Goal: Navigation & Orientation: Find specific page/section

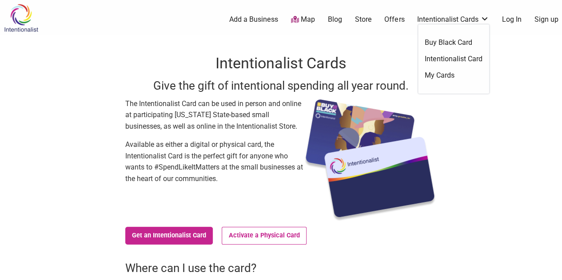
click at [444, 56] on link "Intentionalist Card" at bounding box center [454, 59] width 58 height 10
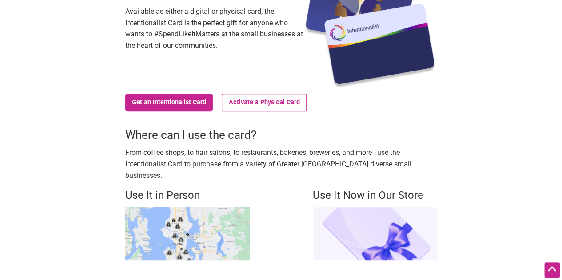
click at [225, 216] on img at bounding box center [187, 234] width 124 height 54
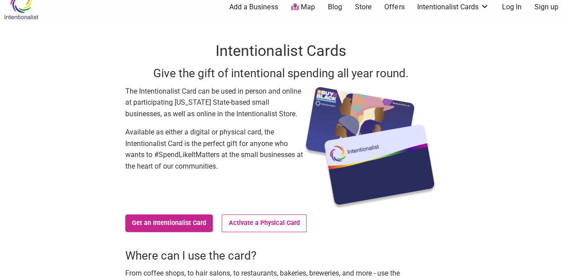
scroll to position [0, 0]
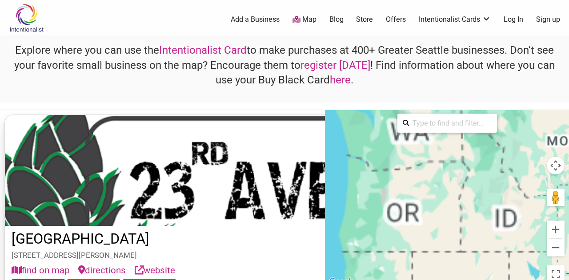
click at [429, 185] on div at bounding box center [447, 199] width 244 height 178
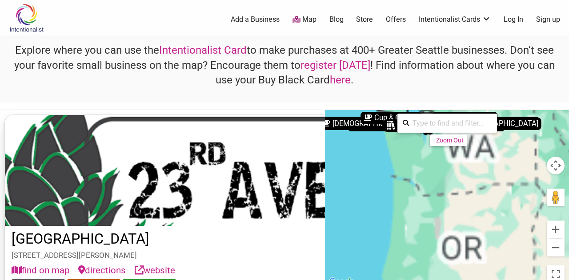
click at [404, 199] on div "To activate drag with keyboard, press Alt + Enter. Once in keyboard drag state,…" at bounding box center [447, 199] width 244 height 178
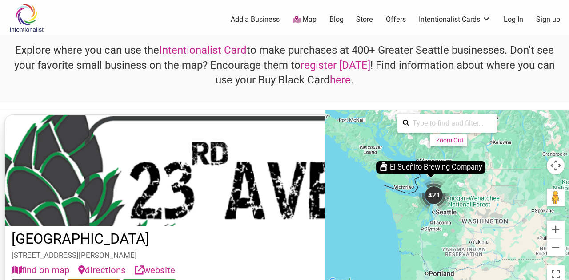
drag, startPoint x: 392, startPoint y: 184, endPoint x: 403, endPoint y: 260, distance: 77.8
click at [403, 260] on div "To activate drag with keyboard, press Alt + Enter. Once in keyboard drag state,…" at bounding box center [447, 199] width 244 height 178
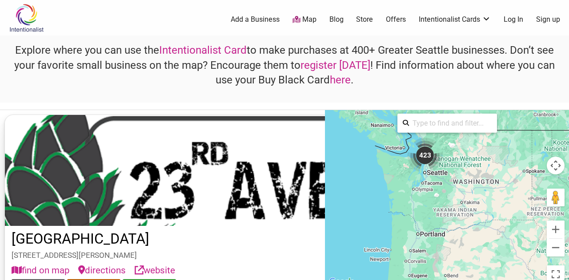
drag, startPoint x: 437, startPoint y: 231, endPoint x: 428, endPoint y: 201, distance: 31.5
click at [428, 201] on div "To activate drag with keyboard, press Alt + Enter. Once in keyboard drag state,…" at bounding box center [447, 199] width 244 height 178
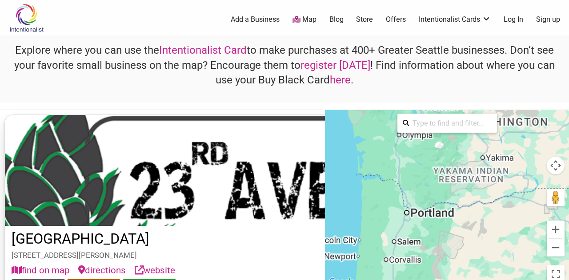
click at [416, 241] on div "To activate drag with keyboard, press Alt + Enter. Once in keyboard drag state,…" at bounding box center [447, 199] width 244 height 178
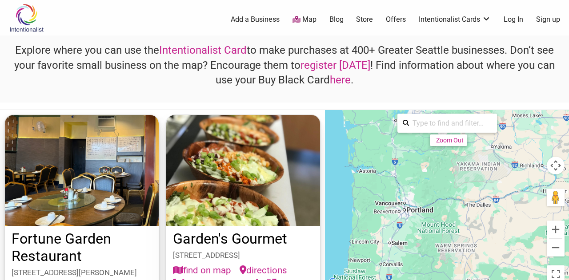
drag, startPoint x: 403, startPoint y: 224, endPoint x: 402, endPoint y: 243, distance: 18.7
click at [402, 243] on div "To activate drag with keyboard, press Alt + Enter. Once in keyboard drag state,…" at bounding box center [447, 199] width 244 height 178
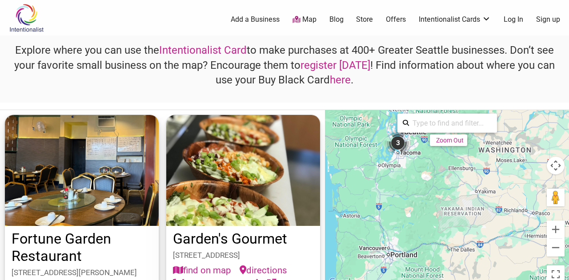
drag, startPoint x: 424, startPoint y: 161, endPoint x: 408, endPoint y: 206, distance: 47.7
click at [408, 206] on div "To activate drag with keyboard, press Alt + Enter. Once in keyboard drag state,…" at bounding box center [447, 199] width 244 height 178
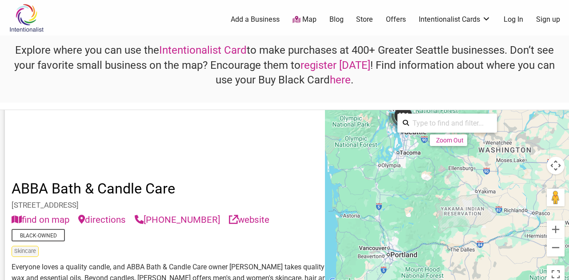
scroll to position [311, 0]
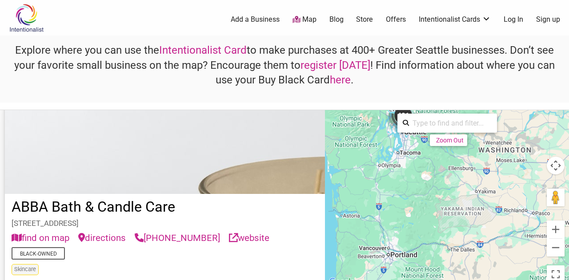
click at [311, 21] on link "Map" at bounding box center [304, 20] width 24 height 10
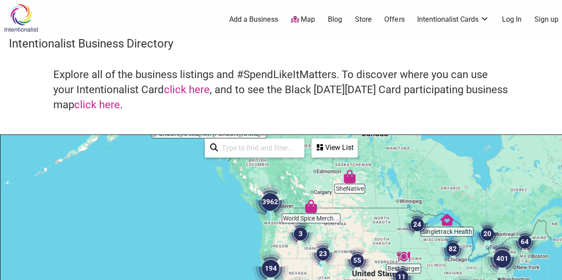
drag, startPoint x: 206, startPoint y: 238, endPoint x: 228, endPoint y: 192, distance: 50.9
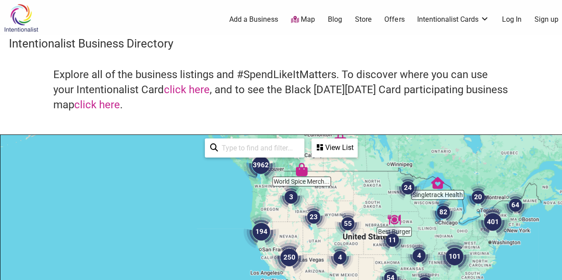
drag, startPoint x: 196, startPoint y: 207, endPoint x: 191, endPoint y: 187, distance: 20.4
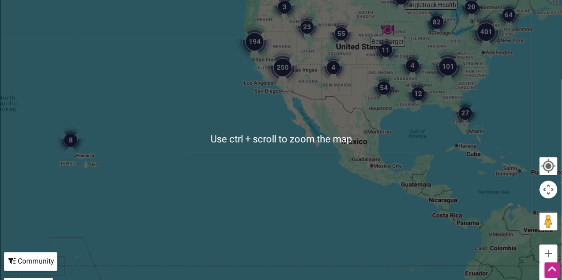
scroll to position [178, 0]
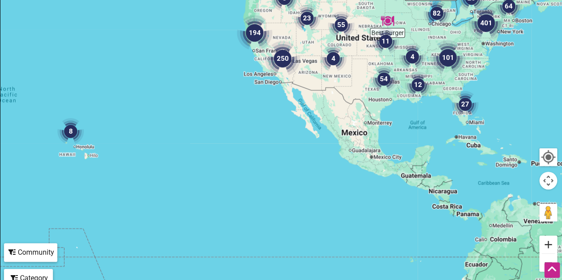
click at [544, 246] on button "Zoom in" at bounding box center [549, 245] width 18 height 18
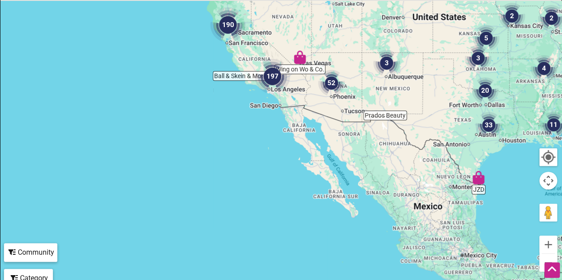
drag, startPoint x: 337, startPoint y: 106, endPoint x: 335, endPoint y: 197, distance: 91.6
click at [335, 199] on div at bounding box center [280, 130] width 561 height 346
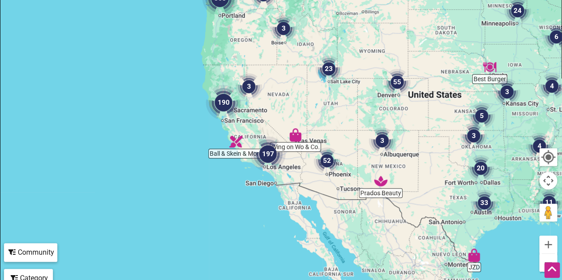
drag, startPoint x: 342, startPoint y: 136, endPoint x: 341, endPoint y: 184, distance: 48.5
click at [341, 184] on div at bounding box center [280, 130] width 561 height 346
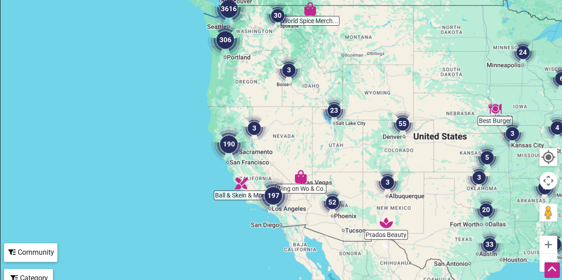
drag, startPoint x: 314, startPoint y: 131, endPoint x: 321, endPoint y: 167, distance: 37.1
click at [321, 167] on div at bounding box center [280, 130] width 561 height 346
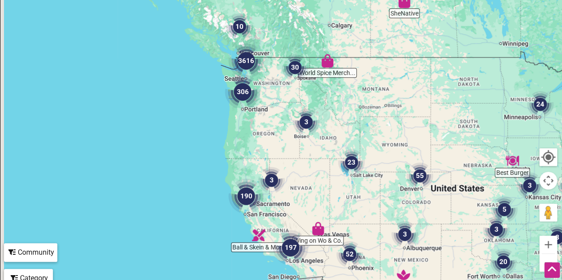
drag, startPoint x: 297, startPoint y: 120, endPoint x: 304, endPoint y: 136, distance: 17.1
click at [304, 136] on img "3" at bounding box center [306, 122] width 27 height 27
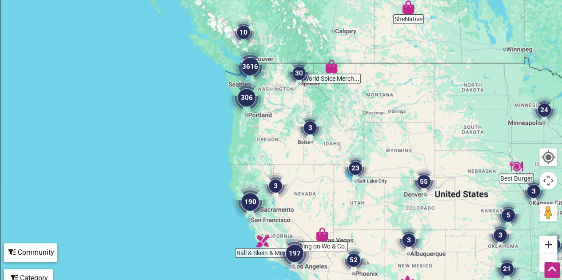
click at [550, 246] on button "Zoom in" at bounding box center [549, 245] width 18 height 18
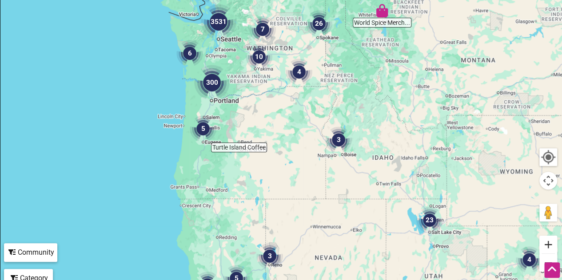
click at [550, 246] on button "Zoom in" at bounding box center [549, 245] width 18 height 18
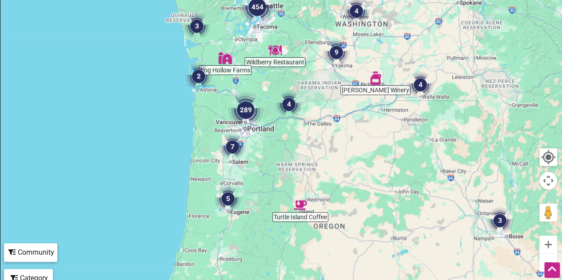
drag, startPoint x: 197, startPoint y: 83, endPoint x: 323, endPoint y: 159, distance: 147.0
click at [323, 159] on div "To navigate, press the arrow keys." at bounding box center [280, 130] width 561 height 346
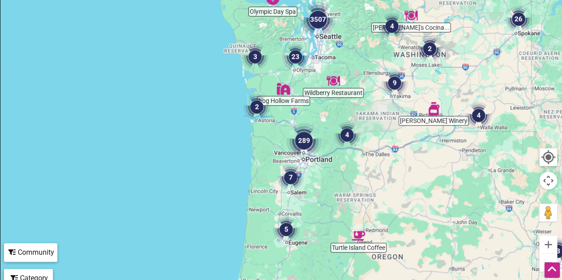
drag, startPoint x: 295, startPoint y: 144, endPoint x: 322, endPoint y: 149, distance: 27.7
click at [322, 149] on div "To navigate, press the arrow keys." at bounding box center [280, 130] width 561 height 346
click at [306, 142] on img "289" at bounding box center [304, 141] width 36 height 36
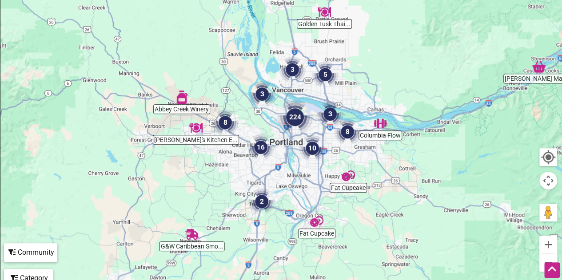
click at [294, 71] on img "3" at bounding box center [292, 69] width 27 height 27
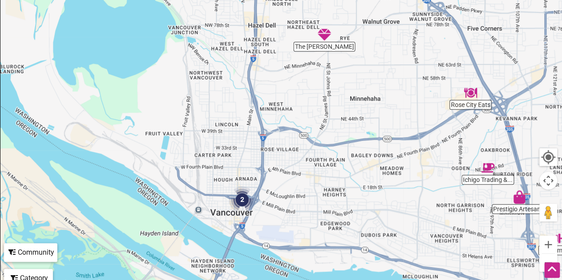
click at [239, 200] on img "2" at bounding box center [242, 200] width 27 height 27
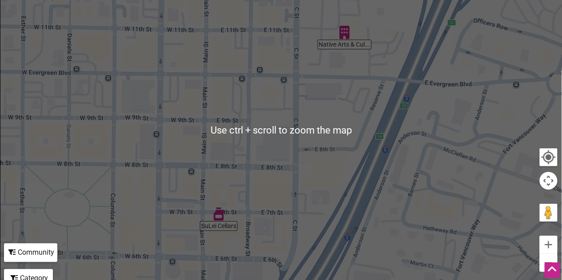
click at [542, 260] on button "Zoom out" at bounding box center [549, 263] width 18 height 18
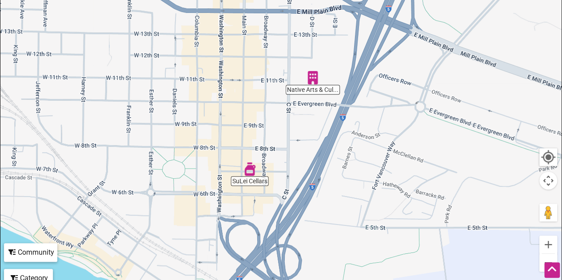
click at [542, 260] on button "Zoom out" at bounding box center [549, 263] width 18 height 18
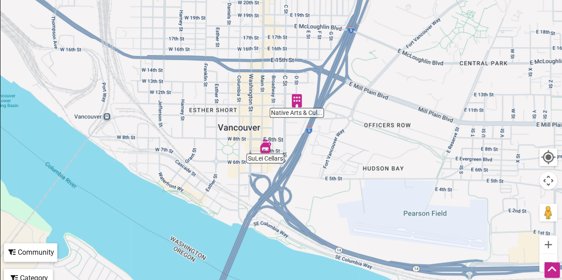
click at [542, 260] on button "Zoom out" at bounding box center [549, 263] width 18 height 18
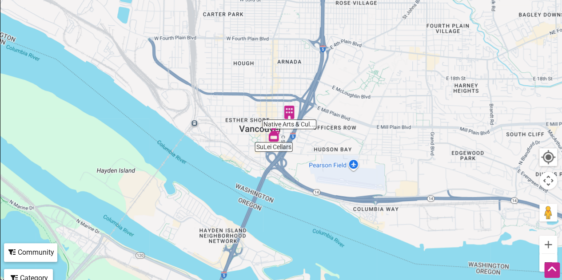
click at [542, 260] on button "Zoom out" at bounding box center [549, 263] width 18 height 18
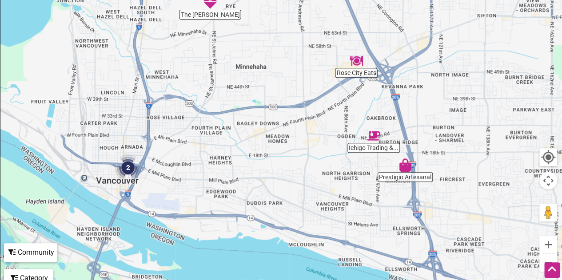
drag, startPoint x: 422, startPoint y: 176, endPoint x: 263, endPoint y: 235, distance: 170.3
click at [263, 235] on div "To navigate, press the arrow keys." at bounding box center [280, 130] width 561 height 346
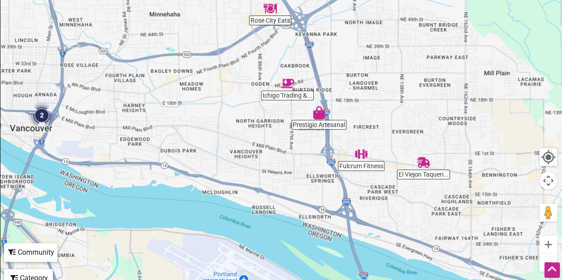
drag, startPoint x: 411, startPoint y: 227, endPoint x: 331, endPoint y: 167, distance: 100.4
click at [331, 167] on div "To navigate, press the arrow keys." at bounding box center [280, 130] width 561 height 346
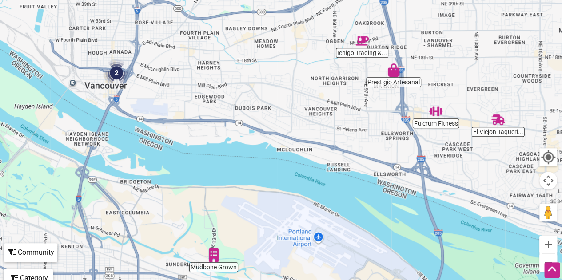
drag, startPoint x: 323, startPoint y: 205, endPoint x: 338, endPoint y: 184, distance: 25.8
click at [427, 137] on div "To navigate, press the arrow keys." at bounding box center [280, 130] width 561 height 346
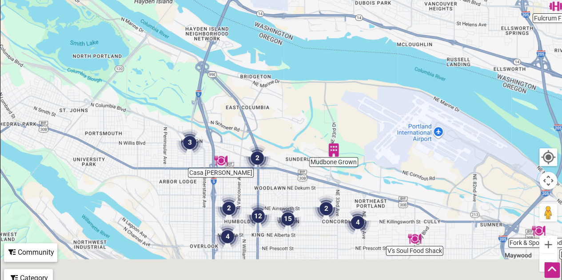
drag, startPoint x: 357, startPoint y: 168, endPoint x: 385, endPoint y: 144, distance: 36.9
click at [385, 144] on div "To navigate, press the arrow keys." at bounding box center [280, 130] width 561 height 346
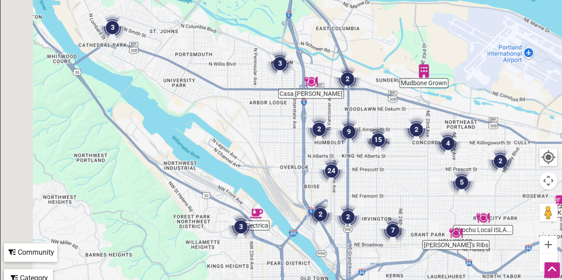
drag, startPoint x: 318, startPoint y: 206, endPoint x: 388, endPoint y: 148, distance: 90.9
click at [388, 148] on img "15" at bounding box center [378, 140] width 27 height 27
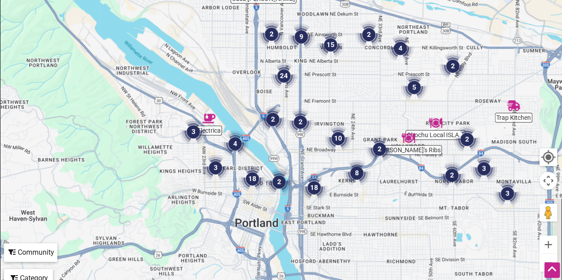
drag, startPoint x: 402, startPoint y: 156, endPoint x: 360, endPoint y: 113, distance: 59.7
click at [361, 113] on div "To navigate, press the arrow keys." at bounding box center [280, 130] width 561 height 346
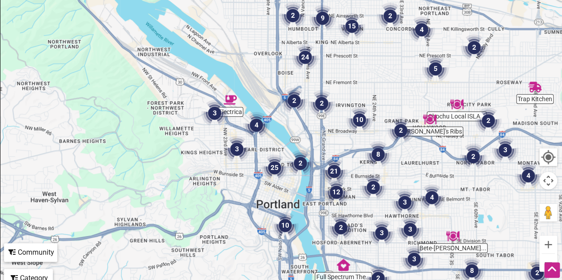
drag, startPoint x: 236, startPoint y: 211, endPoint x: 301, endPoint y: 208, distance: 65.0
click at [301, 208] on div "To navigate, press the arrow keys." at bounding box center [280, 130] width 561 height 346
click at [339, 172] on img "21" at bounding box center [334, 171] width 27 height 27
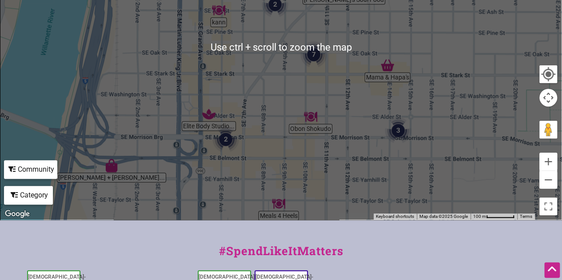
scroll to position [267, 0]
